Goal: Transaction & Acquisition: Purchase product/service

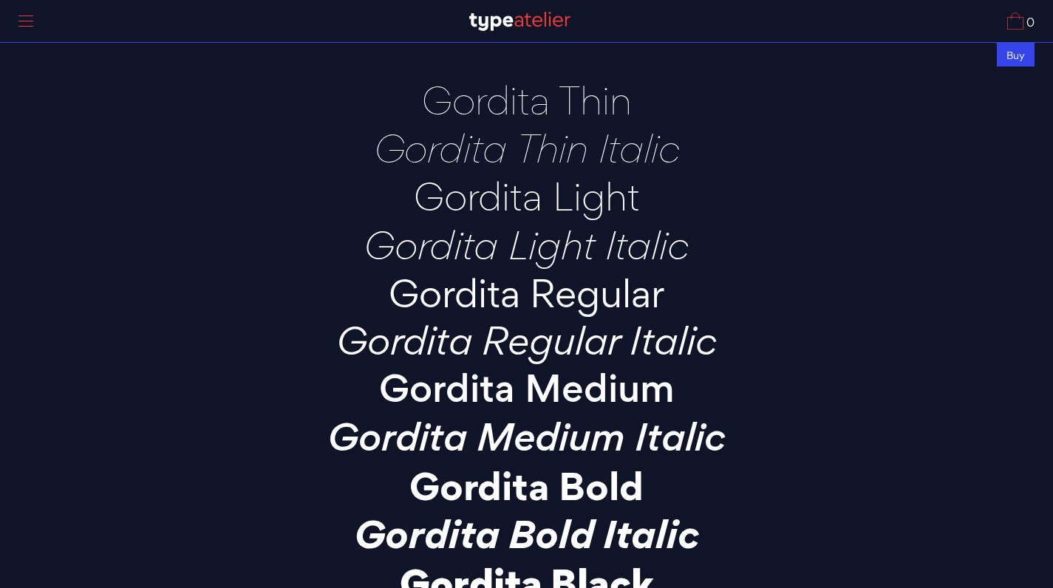
click at [1012, 55] on div "Buy" at bounding box center [1016, 54] width 38 height 24
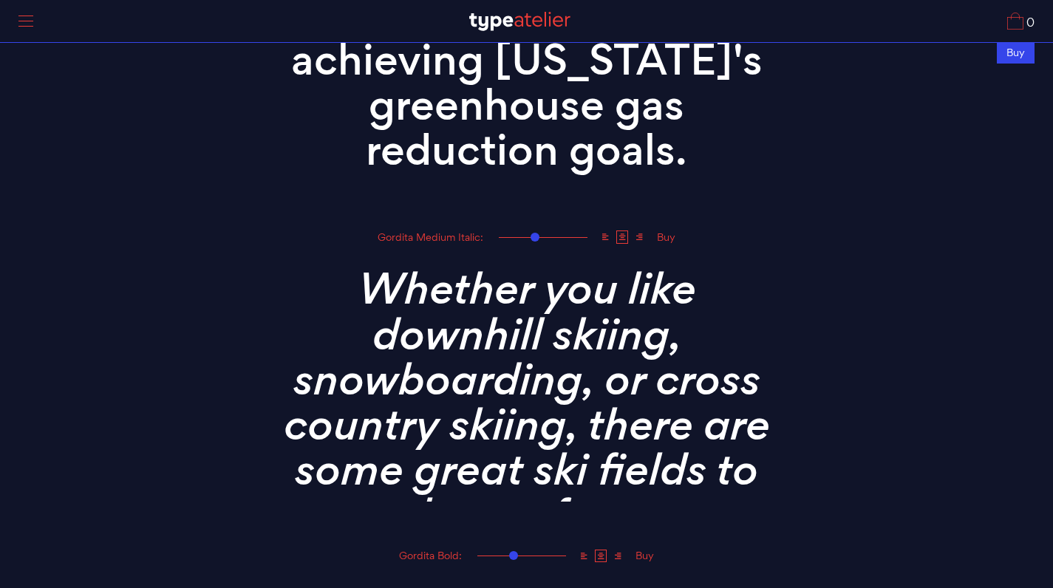
scroll to position [2873, 0]
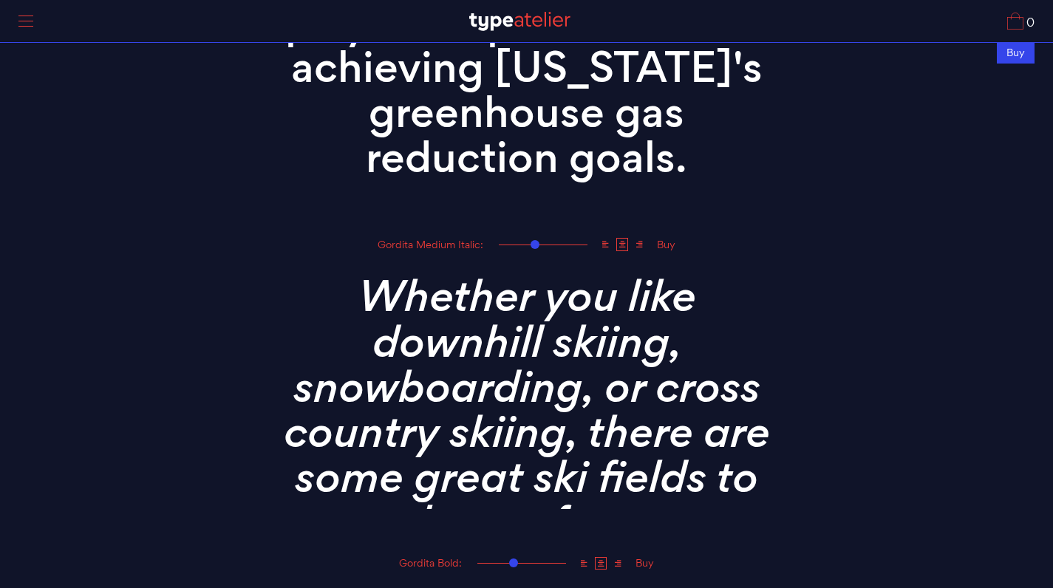
click at [24, 18] on div at bounding box center [25, 21] width 37 height 34
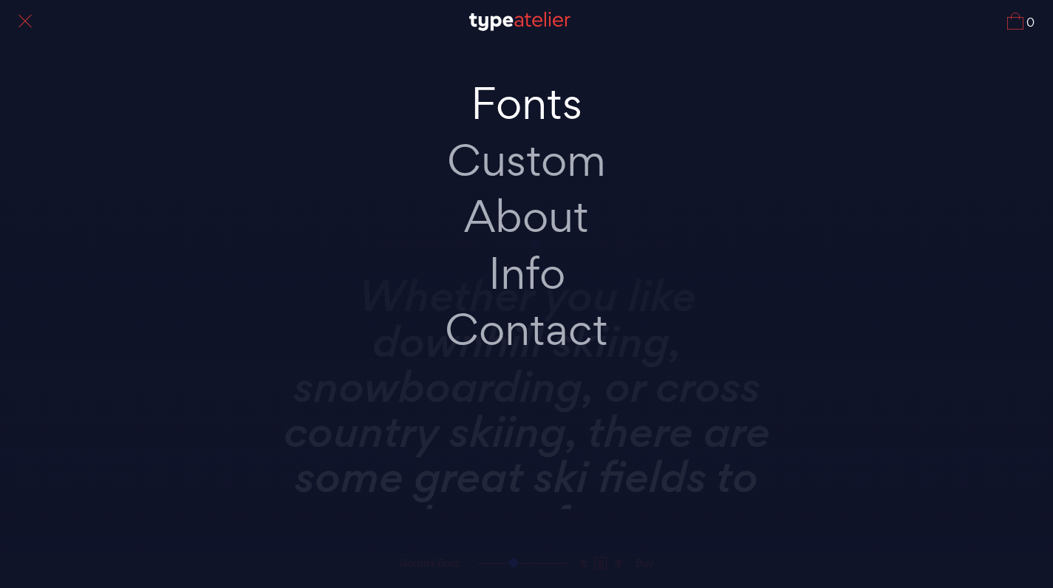
click at [497, 112] on link "Fonts" at bounding box center [527, 103] width 310 height 57
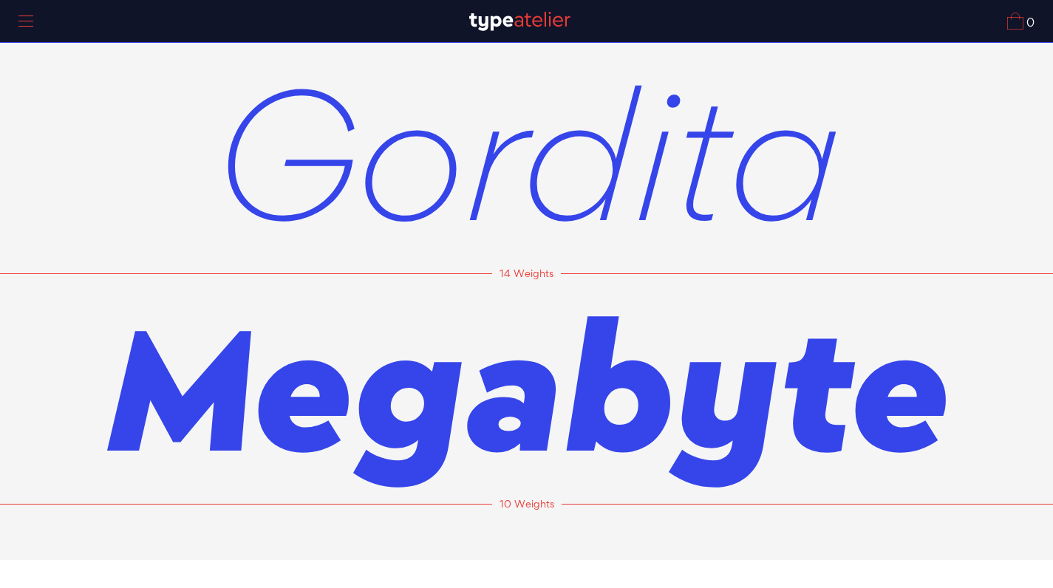
click at [478, 167] on span "Gordita" at bounding box center [526, 152] width 627 height 231
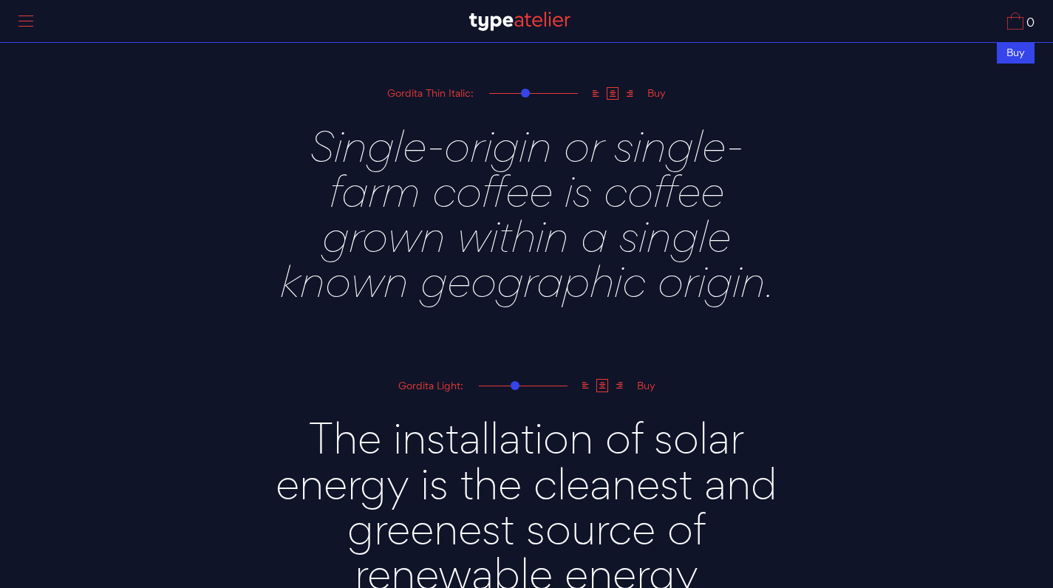
scroll to position [1165, 0]
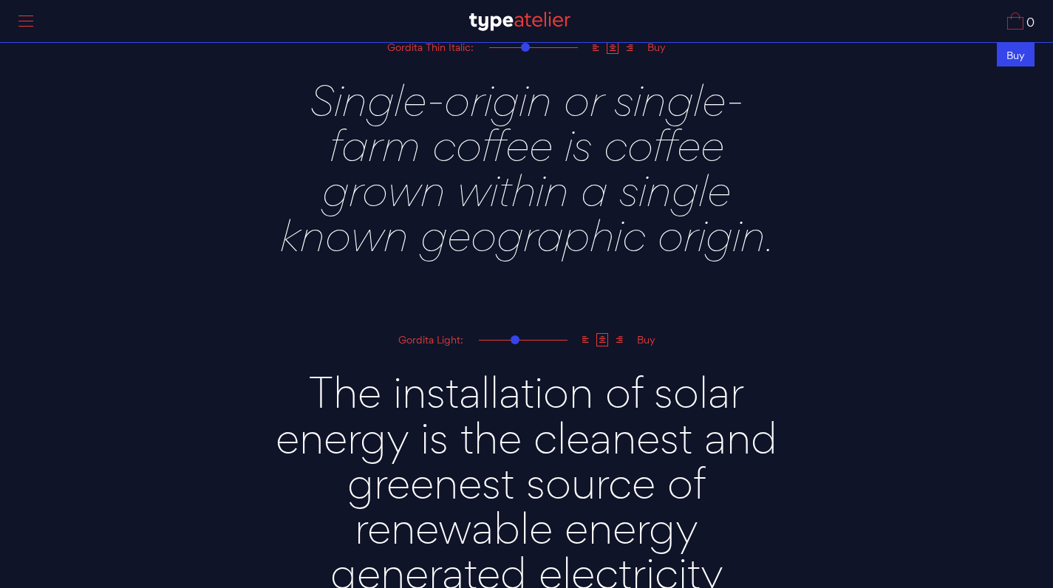
click at [1011, 51] on div "Buy" at bounding box center [1016, 54] width 38 height 24
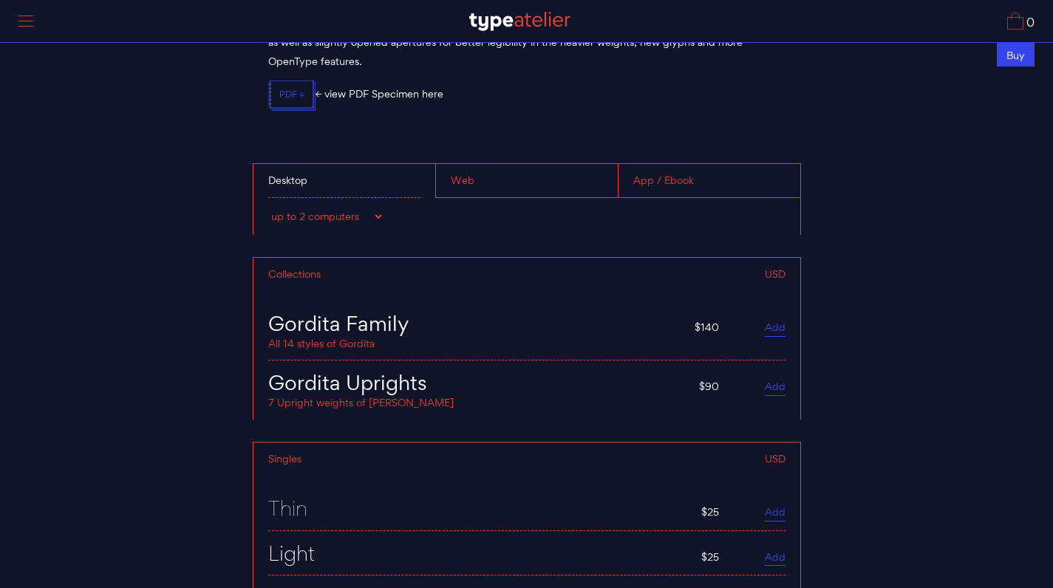
scroll to position [5702, 0]
